Goal: Find specific page/section: Find specific page/section

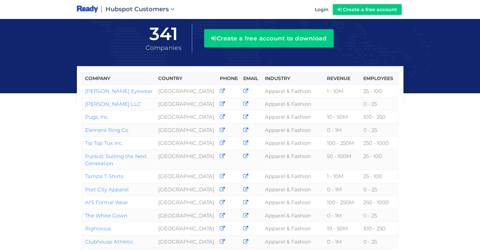
scroll to position [63, 0]
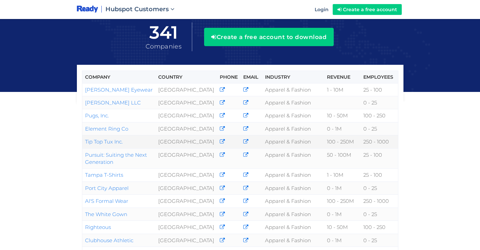
click at [112, 140] on link "Tip Top Tux Inc." at bounding box center [104, 142] width 38 height 6
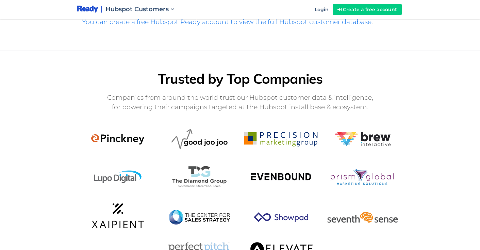
scroll to position [501, 0]
